Goal: Information Seeking & Learning: Learn about a topic

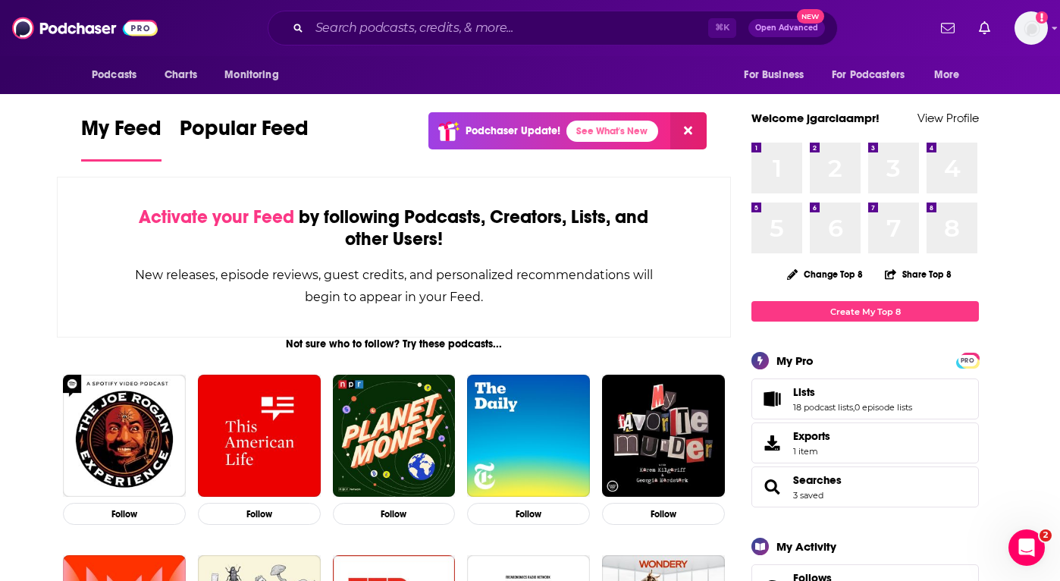
click at [939, 61] on button "More" at bounding box center [951, 75] width 55 height 29
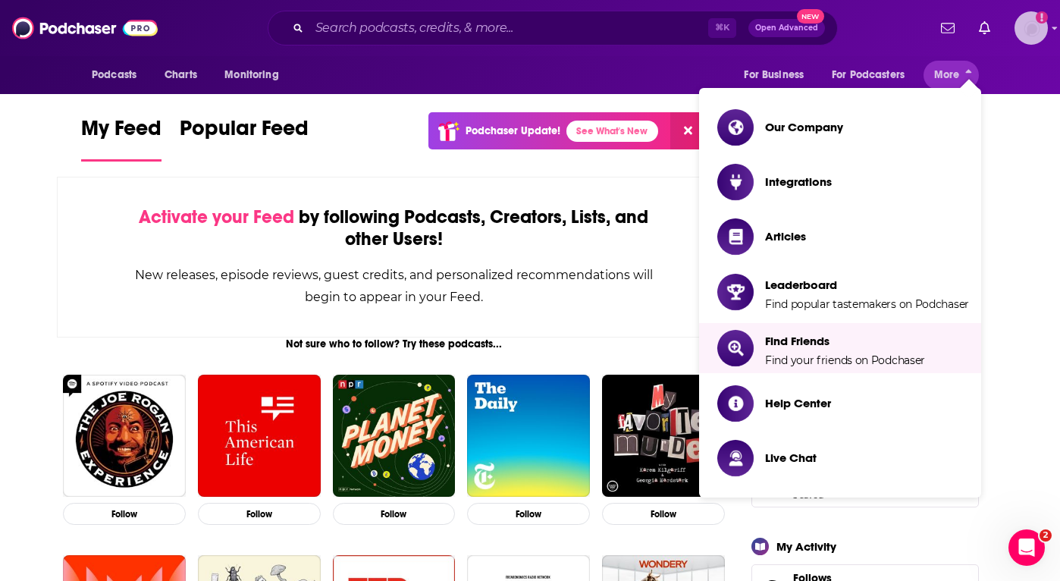
click at [1044, 17] on icon "Add a profile image" at bounding box center [1042, 17] width 12 height 12
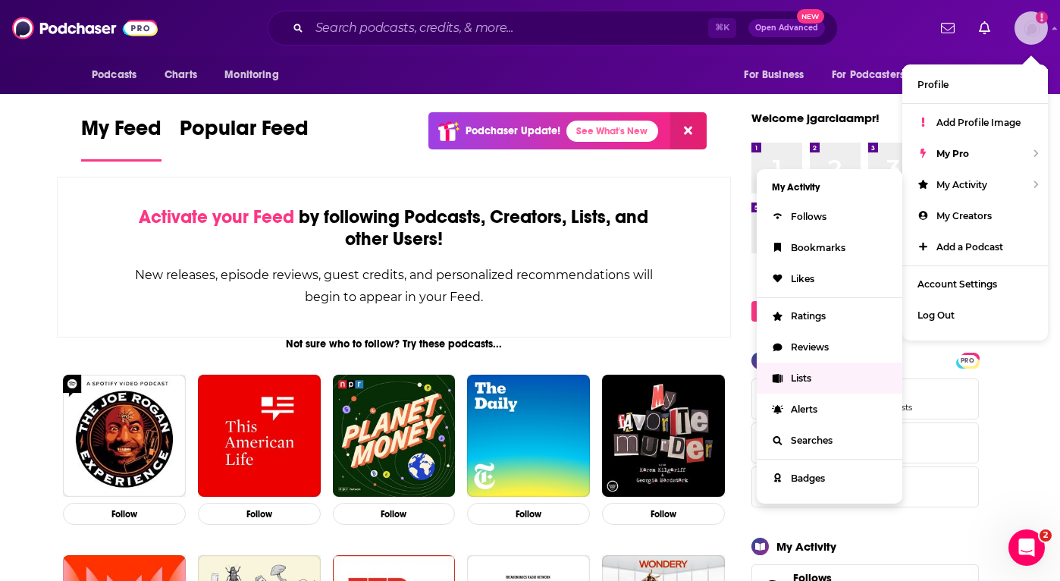
click at [831, 378] on link "Lists" at bounding box center [830, 378] width 146 height 31
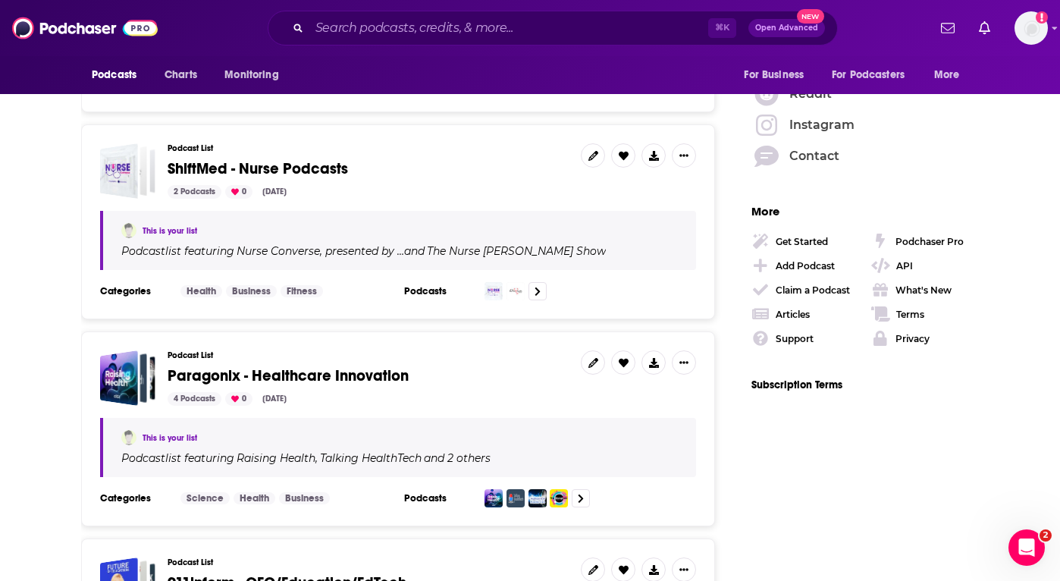
scroll to position [2296, 0]
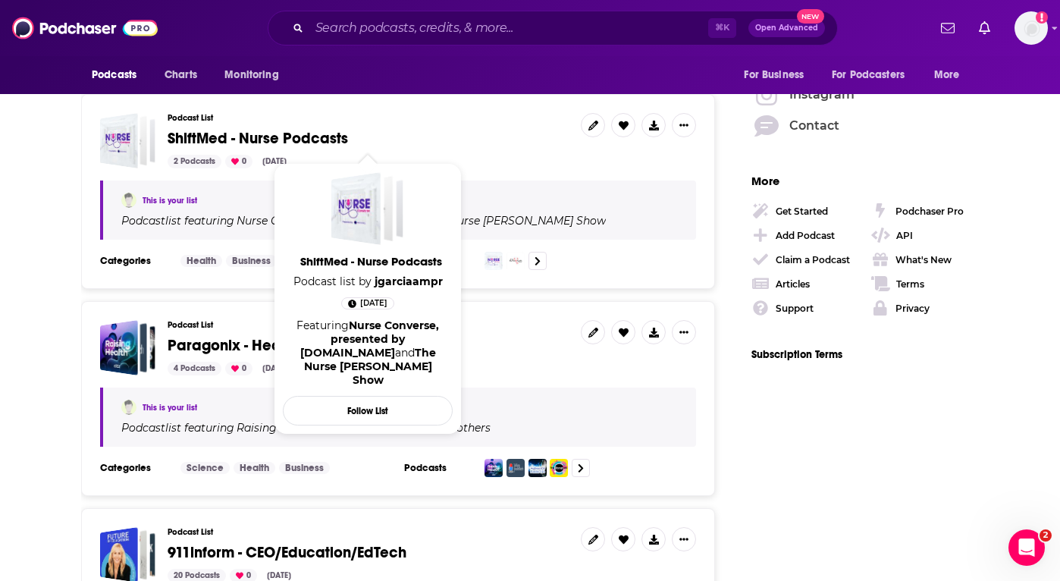
click at [258, 133] on span "ShiftMed - Nurse Podcasts" at bounding box center [258, 138] width 181 height 19
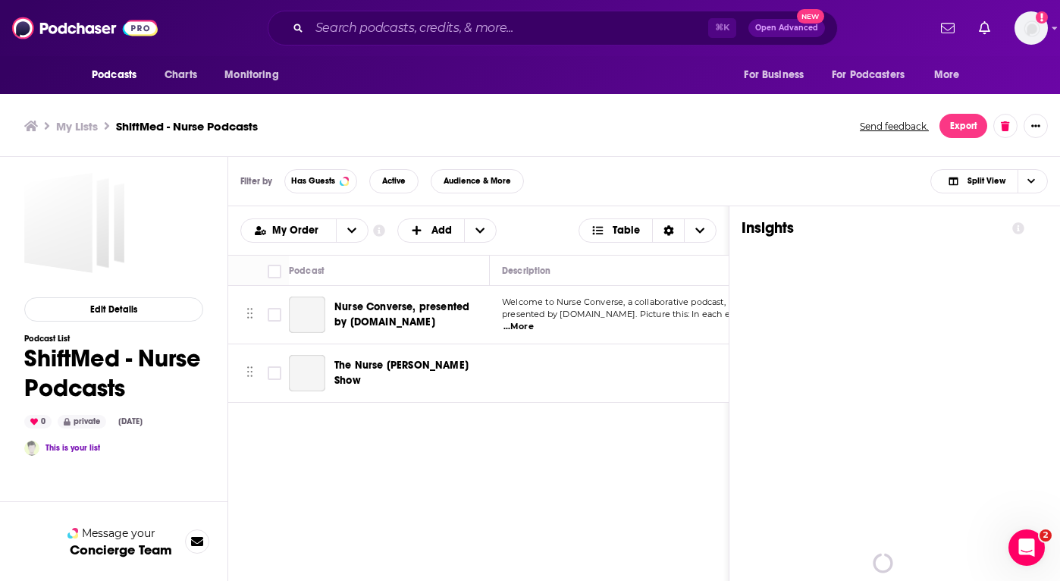
scroll to position [5, 0]
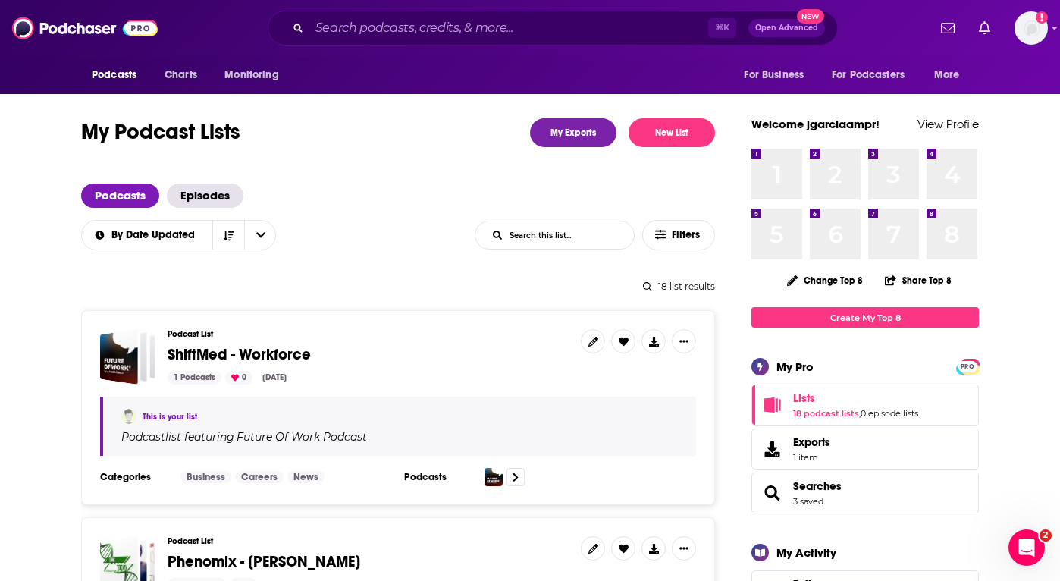
scroll to position [143, 0]
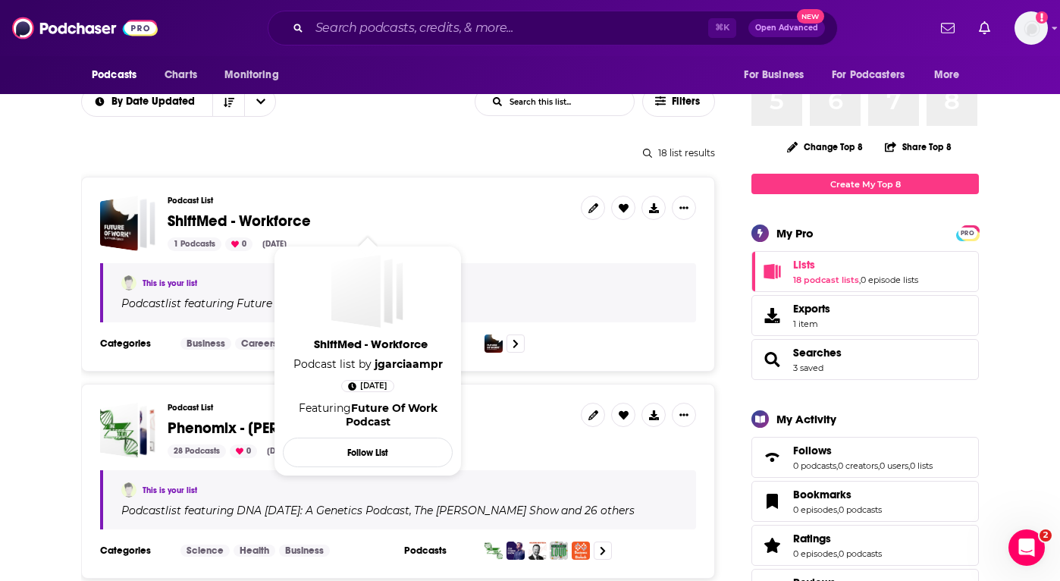
click at [287, 221] on span "ShiftMed - Workforce" at bounding box center [239, 221] width 143 height 19
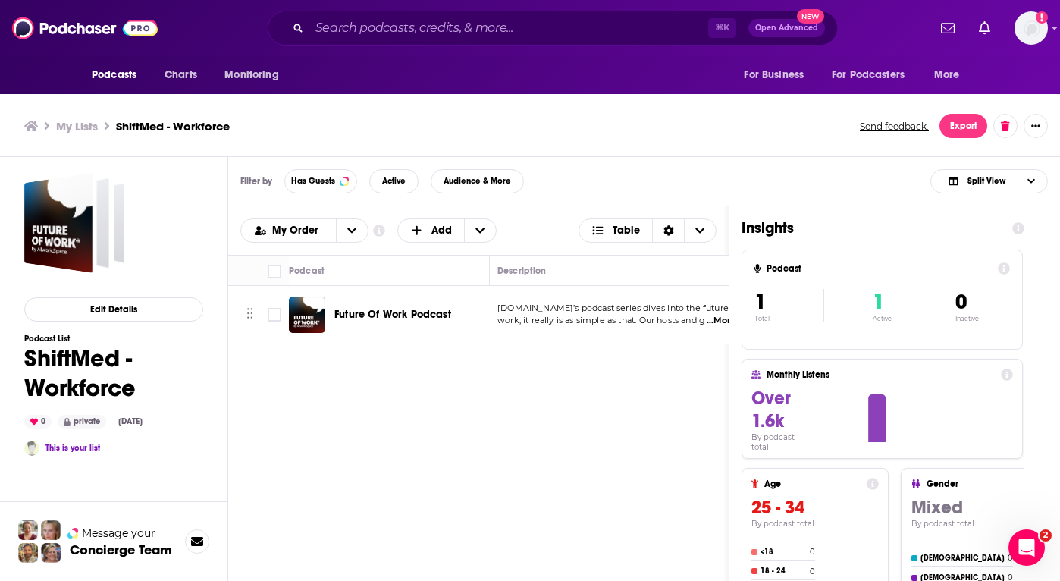
scroll to position [0, 4]
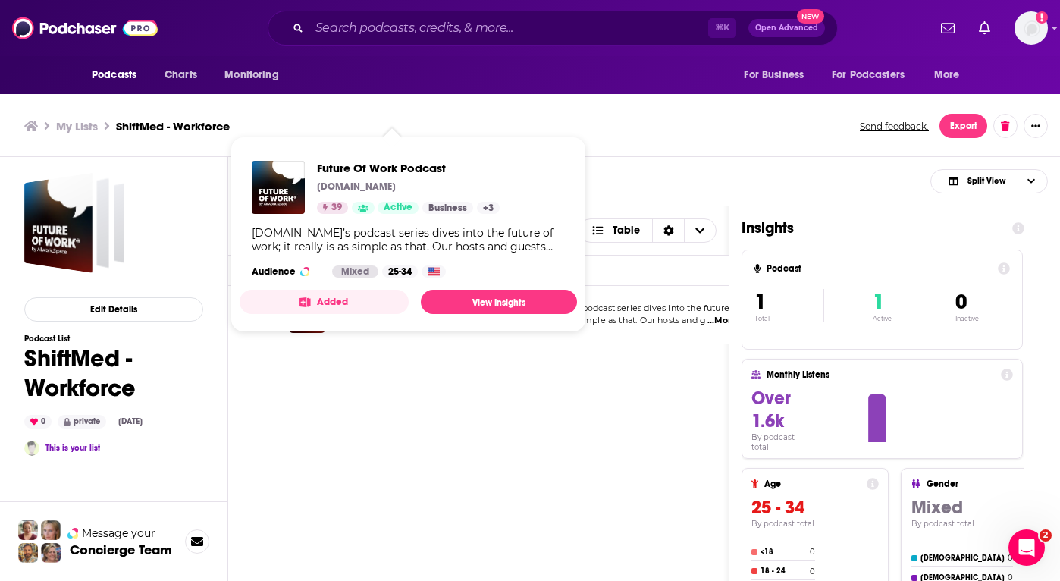
click at [369, 316] on div "Podcasts Charts Monitoring ⌘ K Open Advanced New For Business For Podcasters Mo…" at bounding box center [530, 293] width 1060 height 586
click at [316, 371] on div "Podcasts Add My Order Customize Your List Order Select the “My Order” sort and …" at bounding box center [478, 477] width 501 height 543
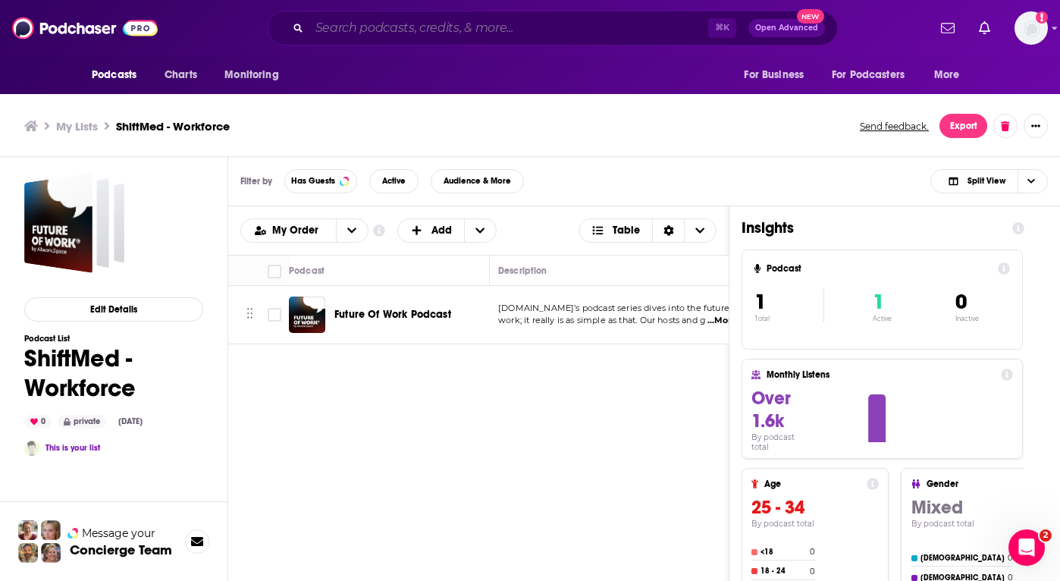
click at [404, 31] on input "Search podcasts, credits, & more..." at bounding box center [508, 28] width 399 height 24
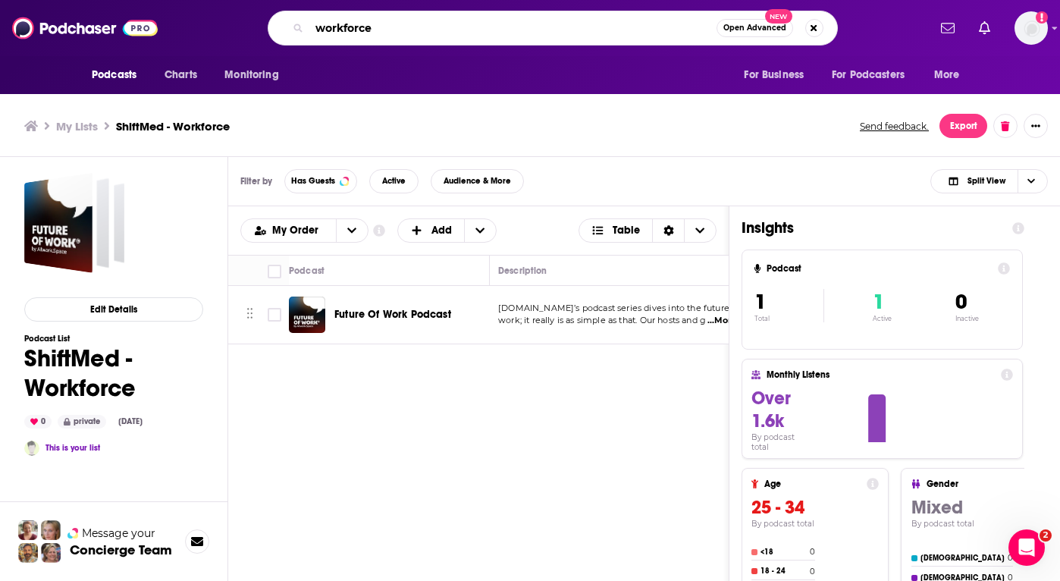
type input "workforce"
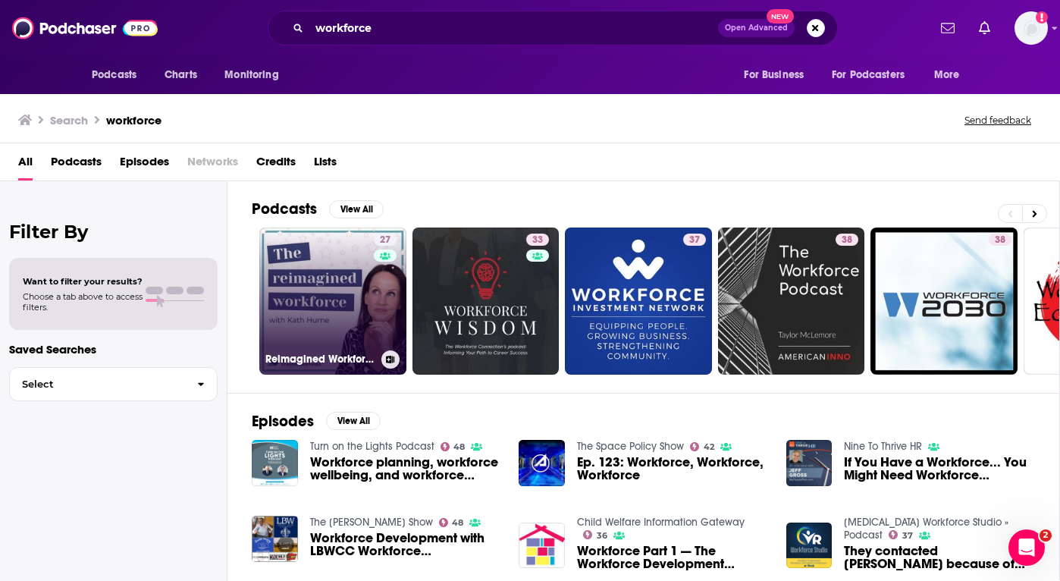
click at [344, 295] on link "27 Reimagined Workforce - Workforce Transformation" at bounding box center [332, 301] width 147 height 147
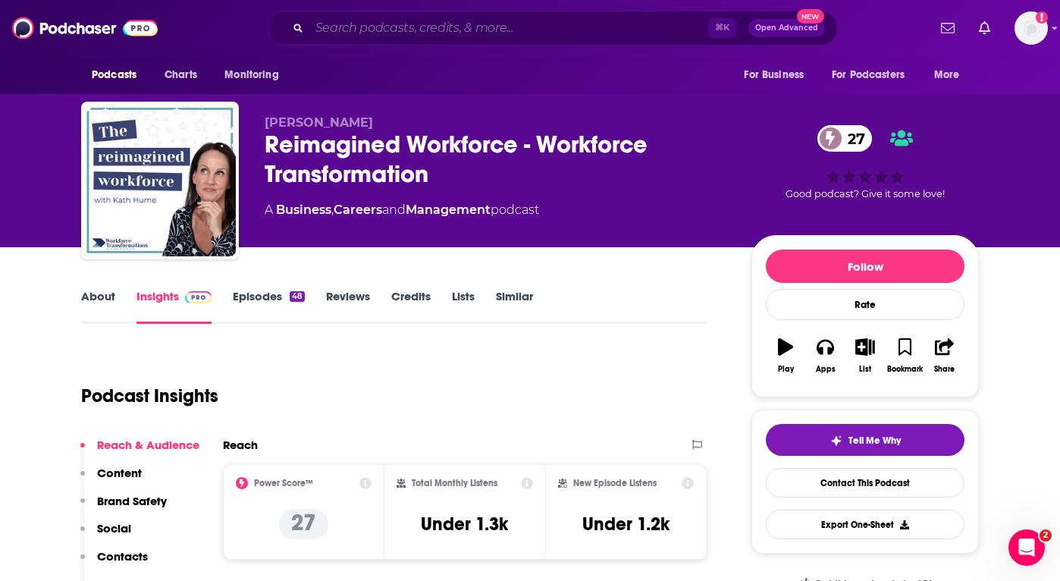
click at [350, 20] on input "Search podcasts, credits, & more..." at bounding box center [508, 28] width 399 height 24
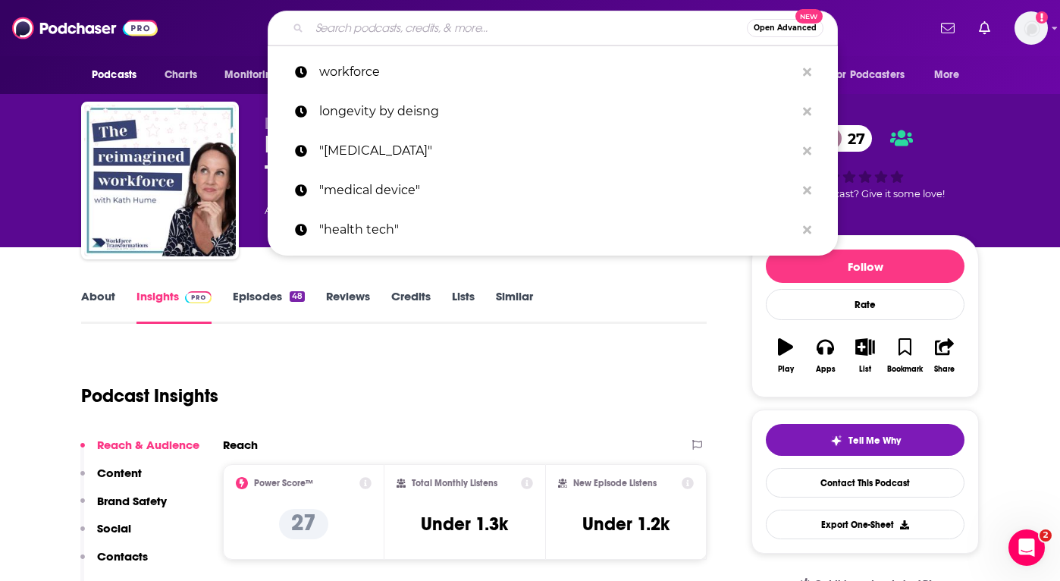
paste input "AI and the Future of Work podcast by [PERSON_NAME]"
type input "AI and the Future of Work podcast by [PERSON_NAME]"
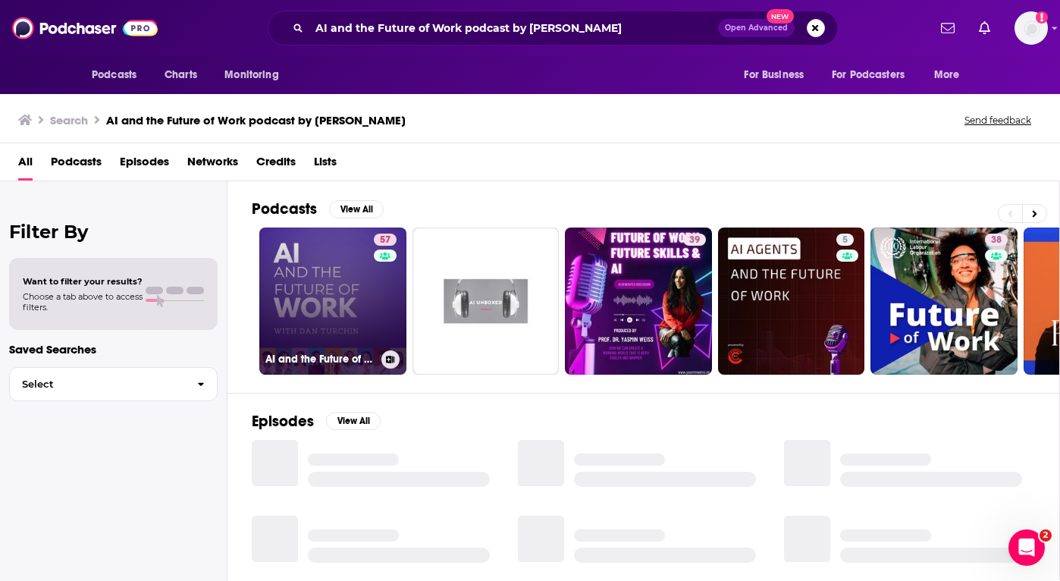
click at [310, 303] on link "57 AI and the Future of Work: Artificial Intelligence in the Workplace, Busines…" at bounding box center [332, 301] width 147 height 147
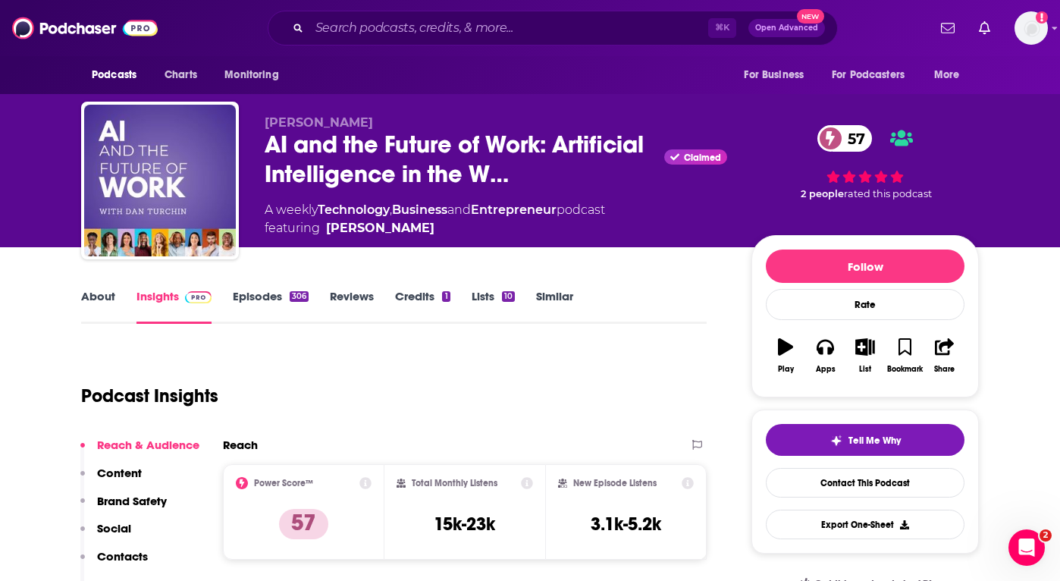
click at [270, 297] on link "Episodes 306" at bounding box center [271, 306] width 76 height 35
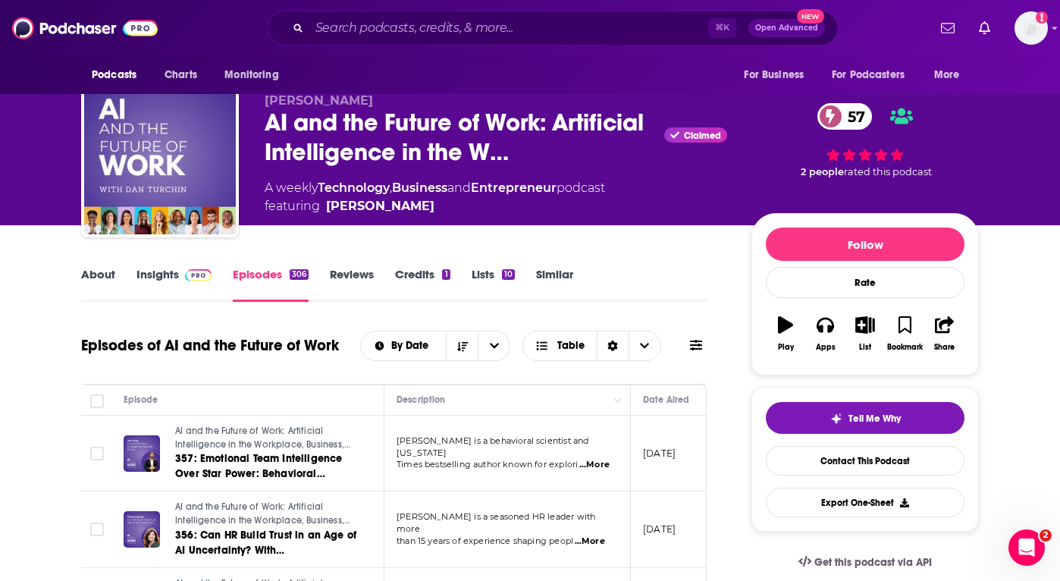
scroll to position [24, 0]
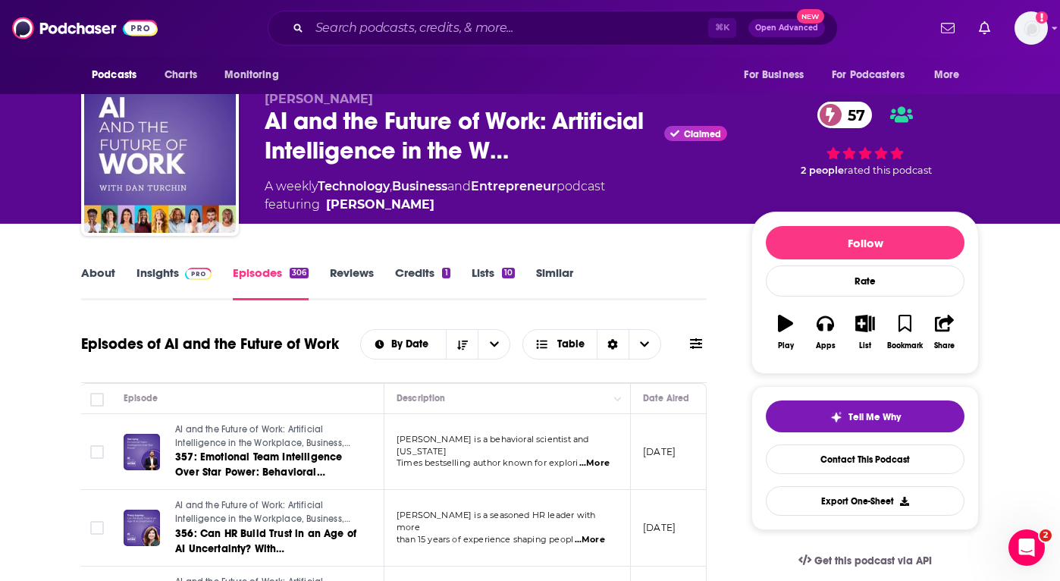
click at [96, 272] on link "About" at bounding box center [98, 282] width 34 height 35
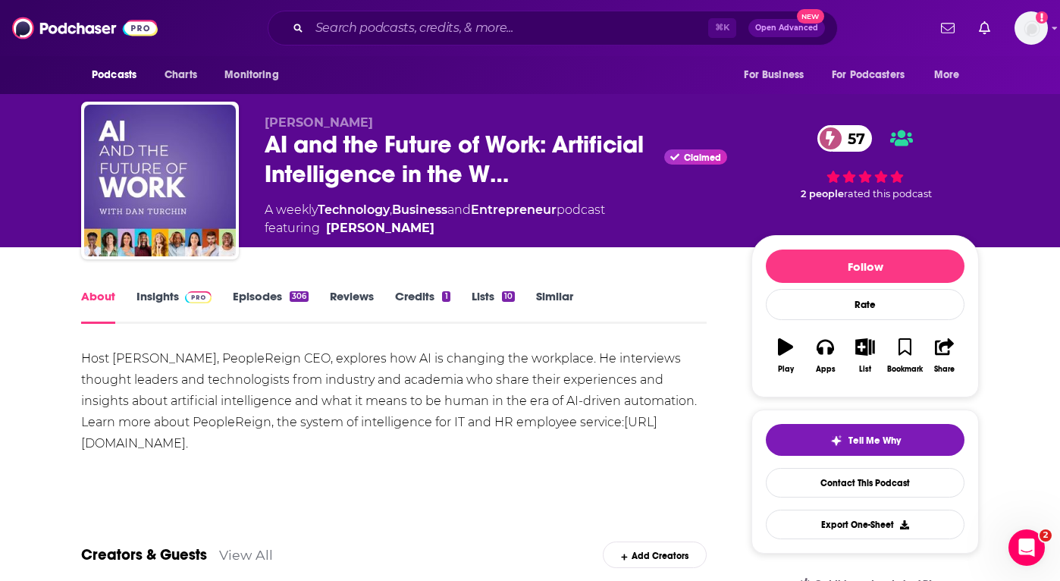
click at [174, 292] on link "Insights" at bounding box center [174, 306] width 75 height 35
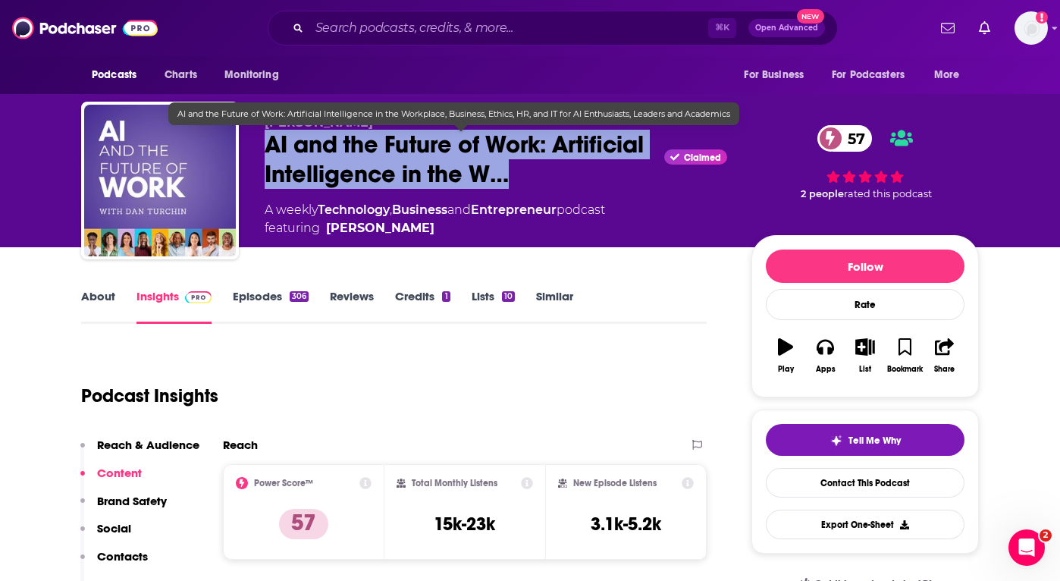
drag, startPoint x: 264, startPoint y: 145, endPoint x: 538, endPoint y: 192, distance: 277.8
click at [538, 192] on div "[PERSON_NAME] AI and the Future of Work: Artificial Intelligence in the W… Clai…" at bounding box center [496, 176] width 463 height 122
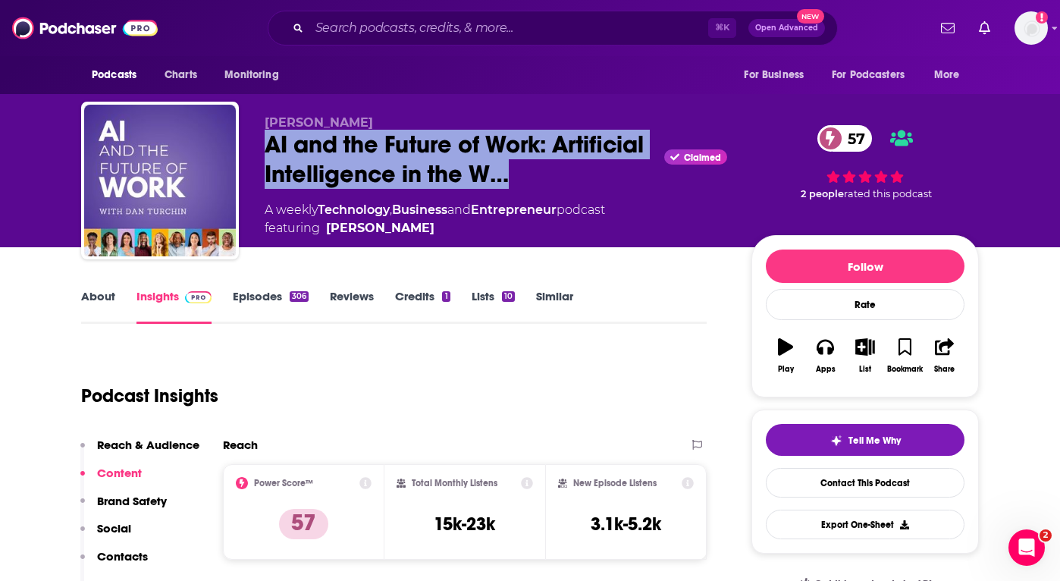
click at [273, 315] on link "Episodes 306" at bounding box center [271, 306] width 76 height 35
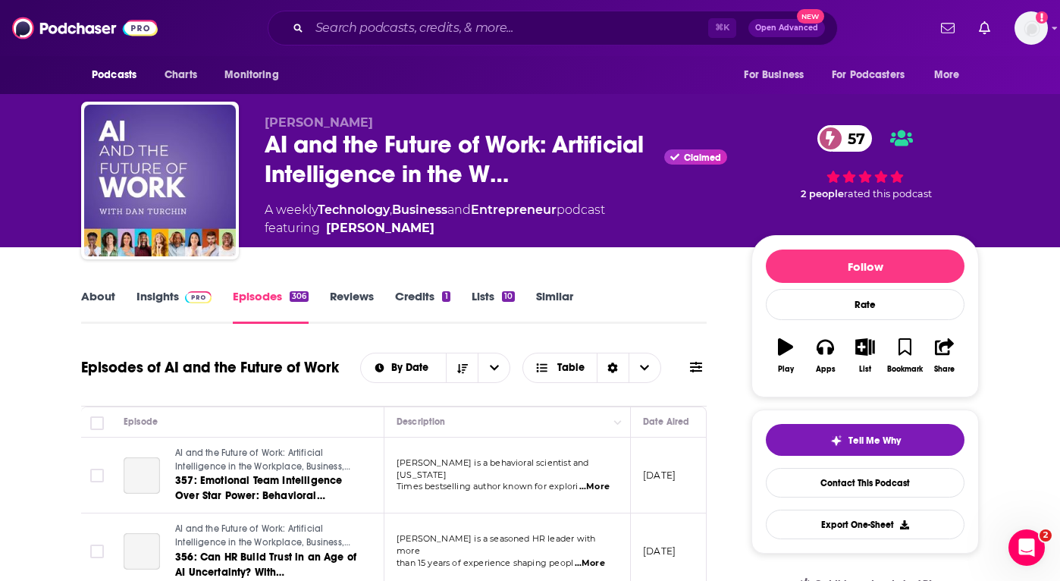
scroll to position [287, 0]
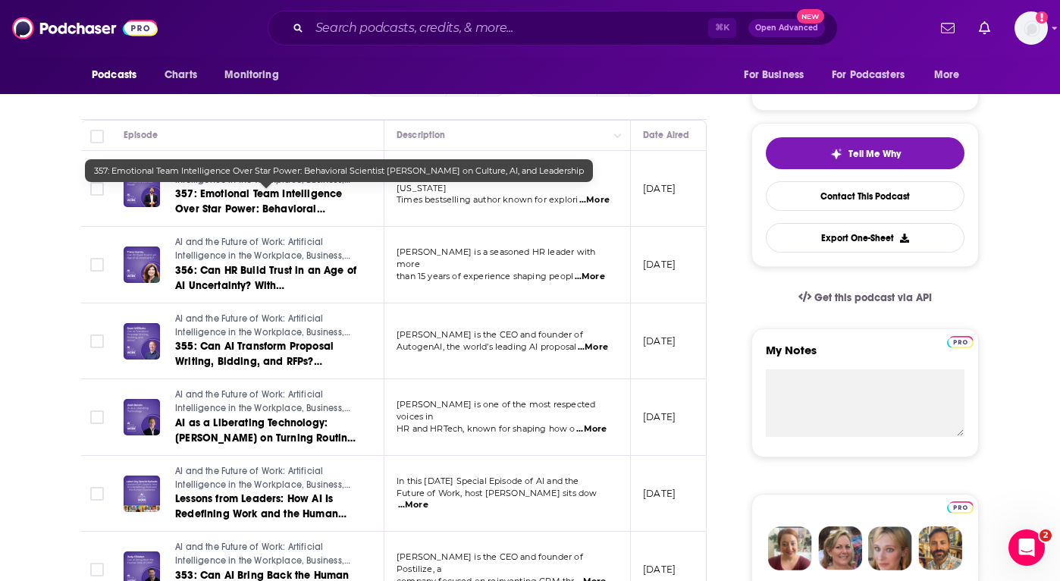
click at [235, 189] on span "357: Emotional Team Intelligence Over Star Power: Behavioral Scientist [PERSON_…" at bounding box center [258, 216] width 167 height 58
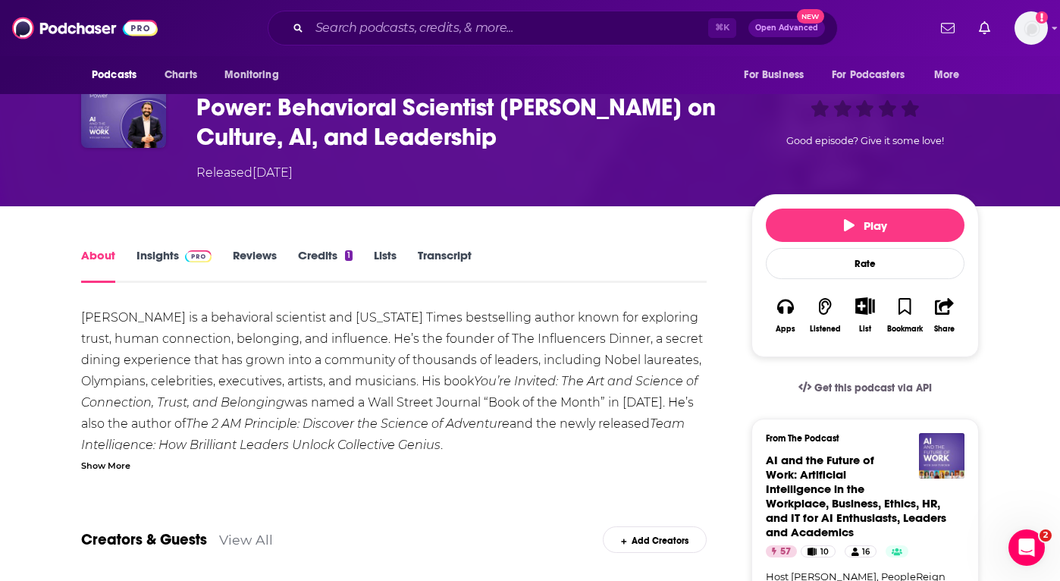
scroll to position [148, 0]
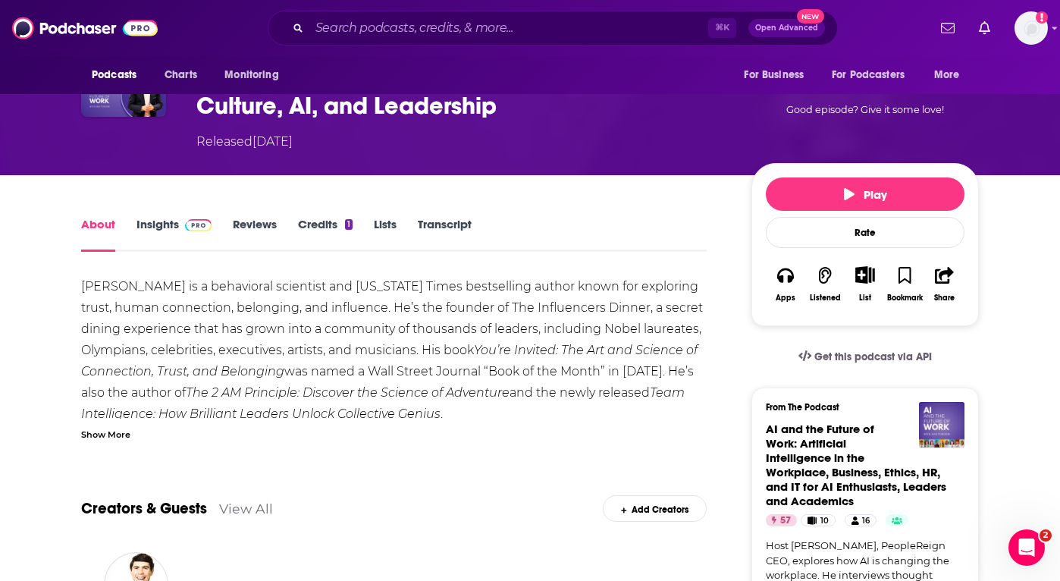
click at [121, 429] on div "Show More" at bounding box center [105, 433] width 49 height 14
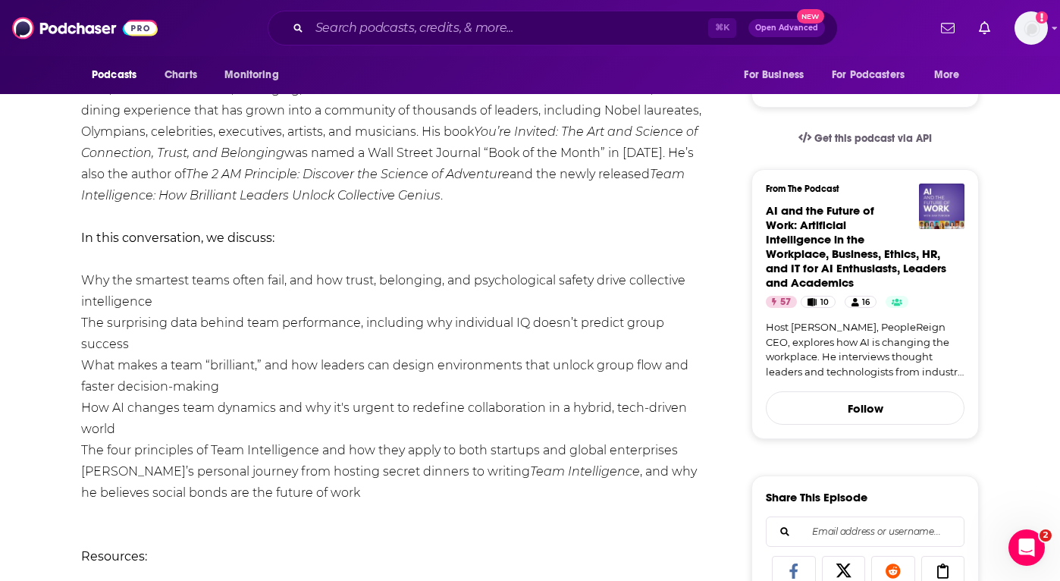
scroll to position [0, 0]
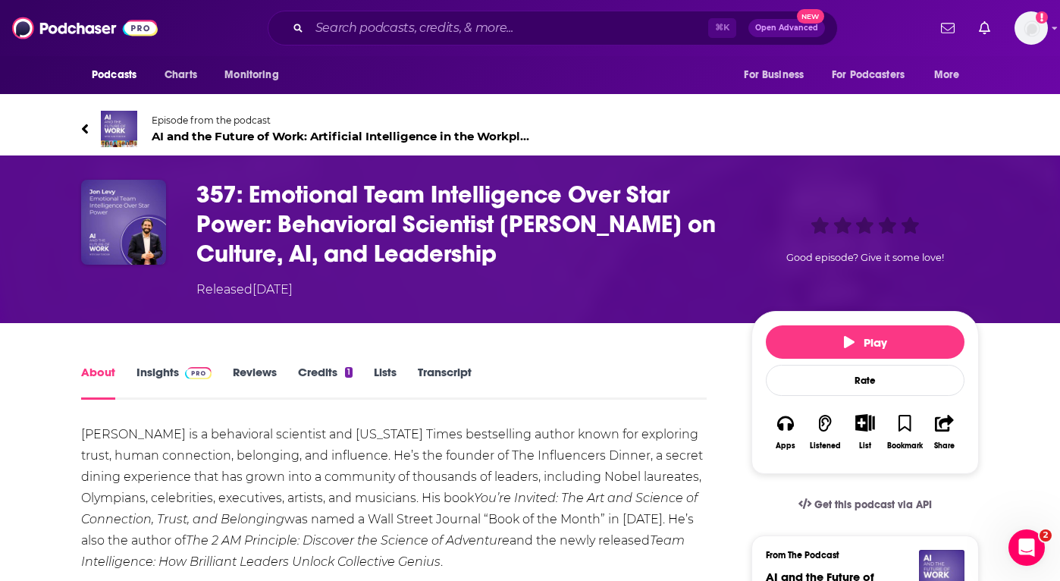
click at [156, 379] on link "Insights" at bounding box center [174, 382] width 75 height 35
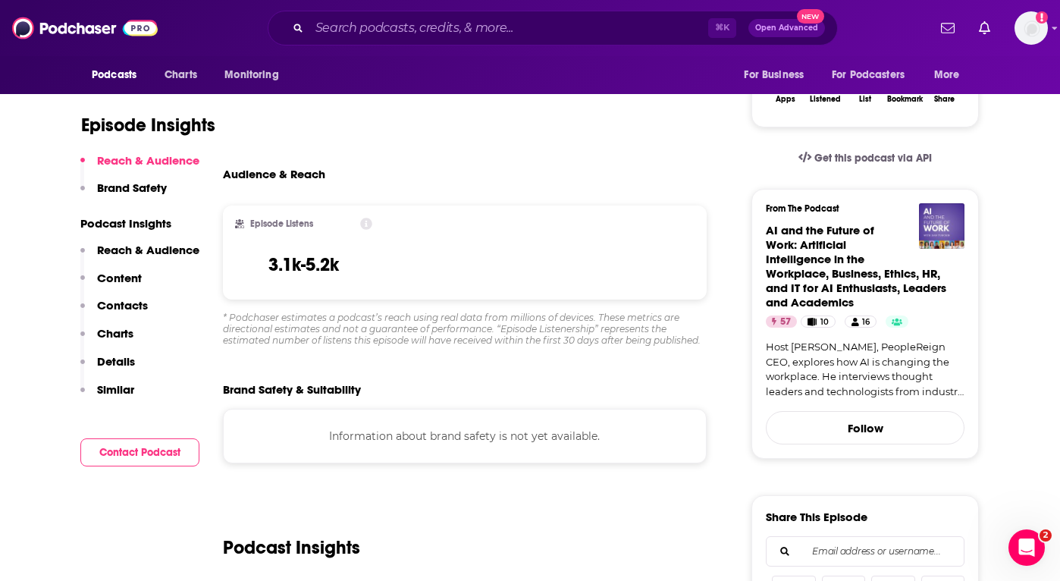
scroll to position [354, 0]
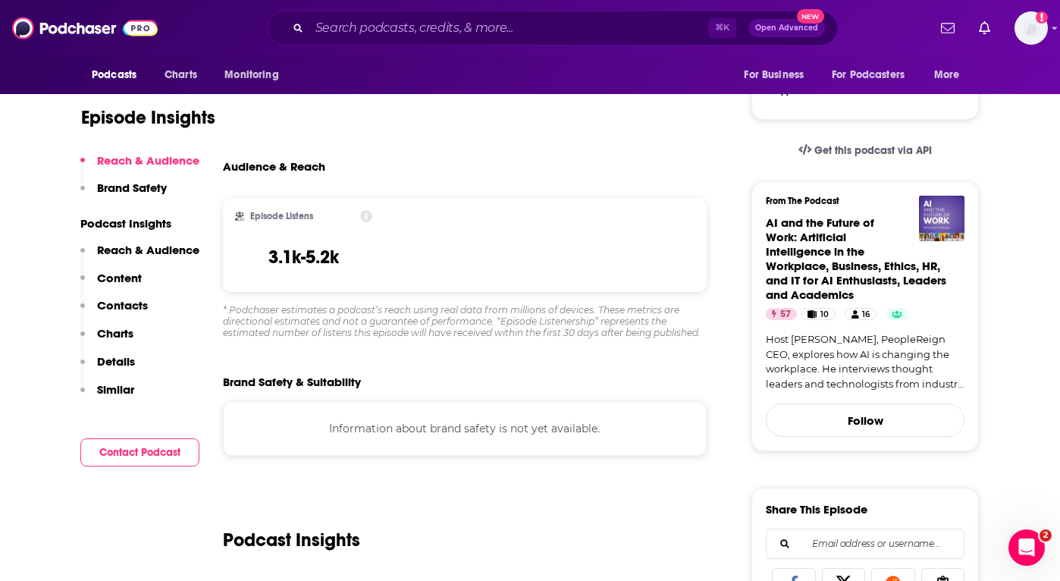
click at [121, 309] on p "Contacts" at bounding box center [122, 305] width 51 height 14
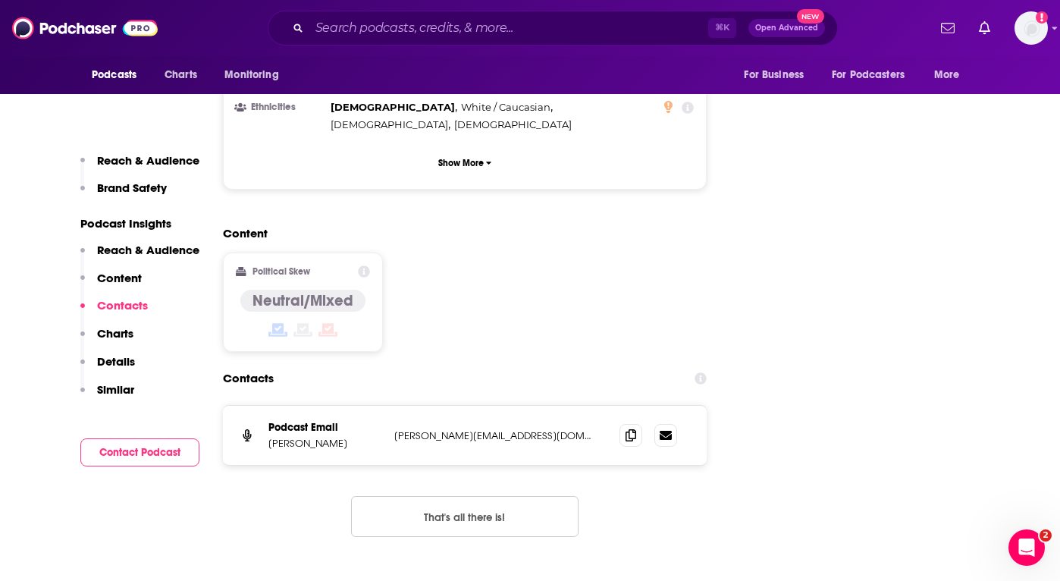
scroll to position [1531, 0]
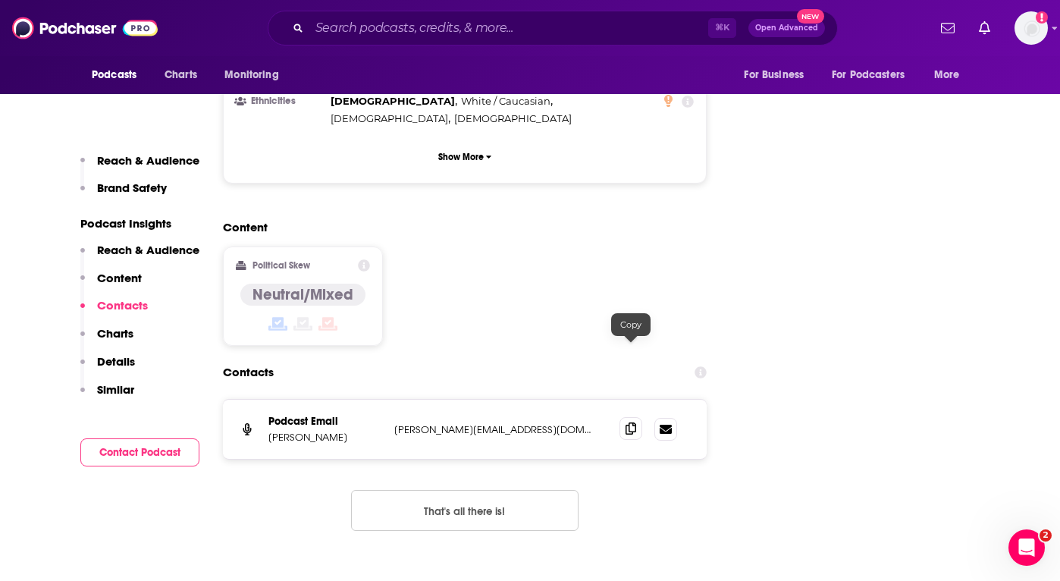
click at [632, 422] on icon at bounding box center [631, 428] width 11 height 12
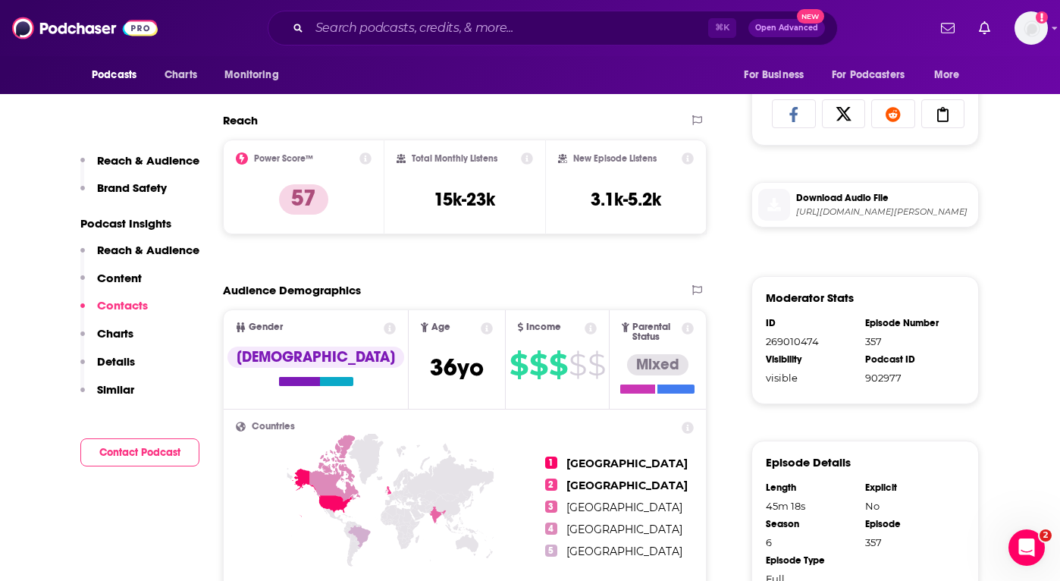
scroll to position [0, 0]
